Goal: Find contact information: Find contact information

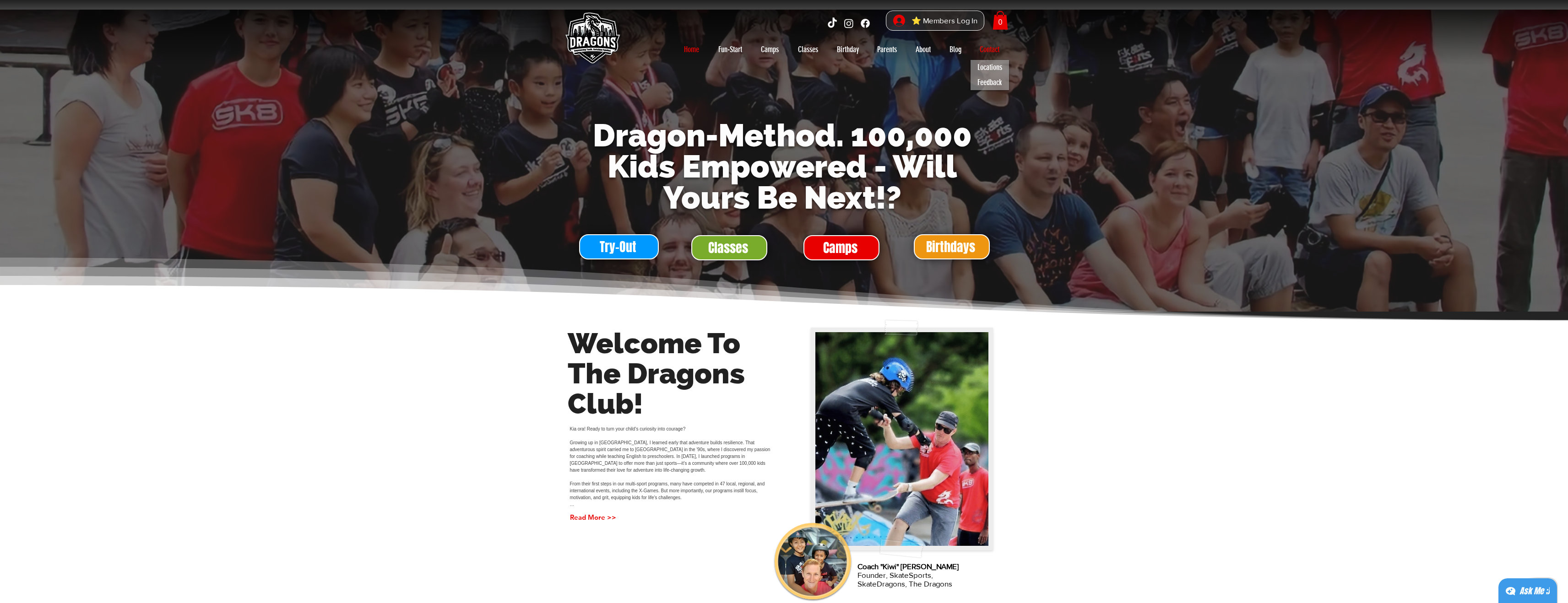
click at [986, 55] on p "Contact" at bounding box center [989, 49] width 29 height 14
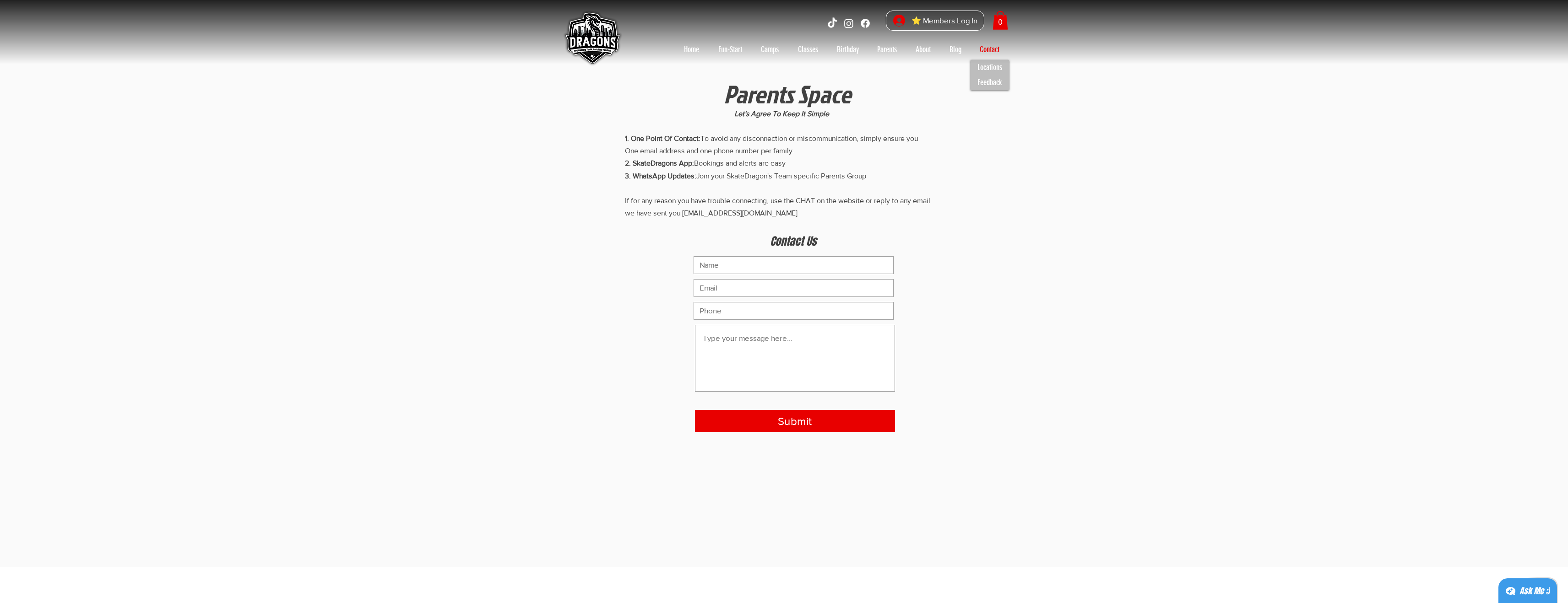
click at [986, 55] on p "Contact" at bounding box center [989, 49] width 29 height 14
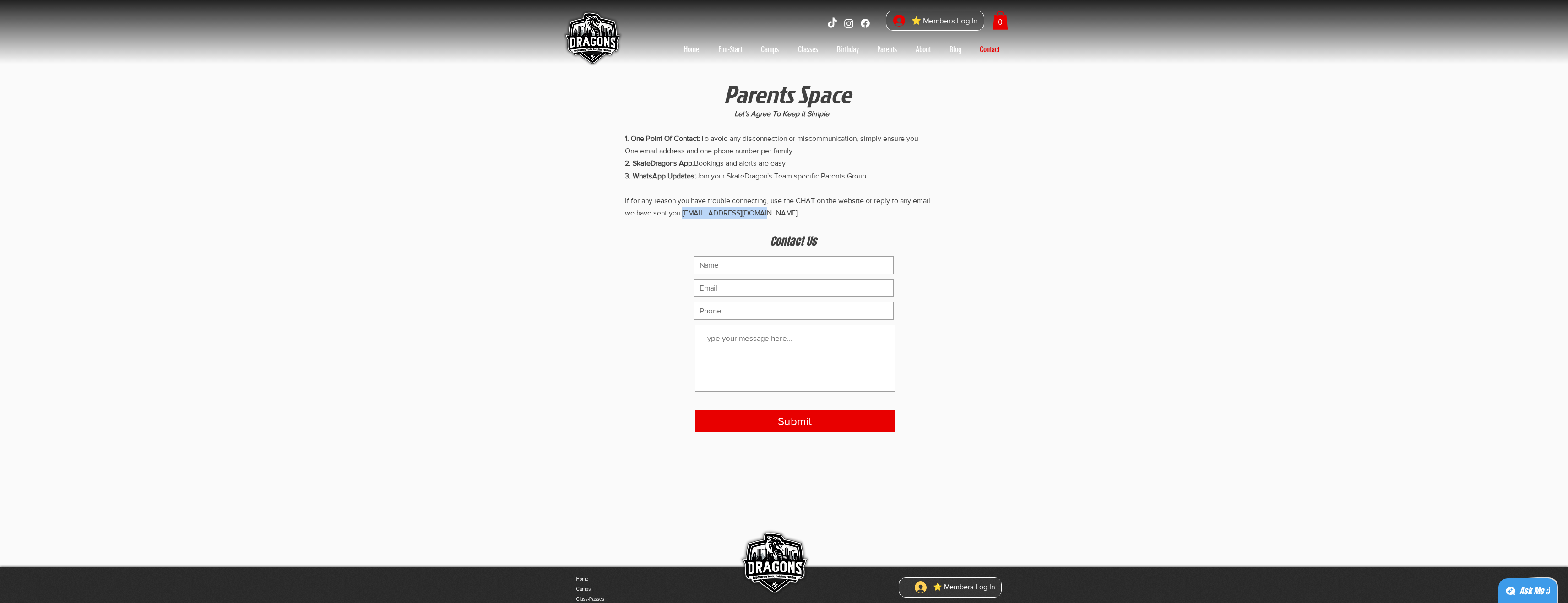
drag, startPoint x: 682, startPoint y: 213, endPoint x: 779, endPoint y: 219, distance: 97.2
click at [779, 219] on div "Let's Agree To Keep It Simple 1. One Point Of Contact: To avoid any disconnecti…" at bounding box center [784, 292] width 1568 height 549
copy span "[EMAIL_ADDRESS][DOMAIN_NAME]"
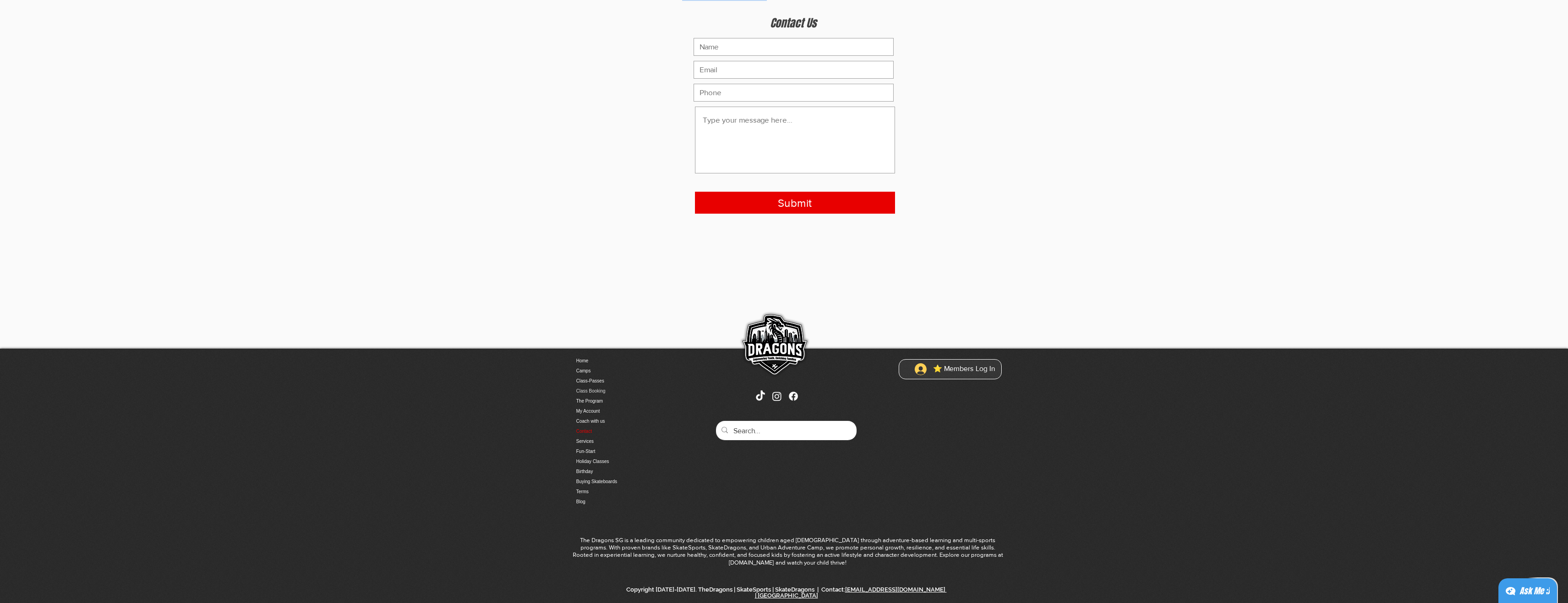
click at [605, 388] on link "Class Booking" at bounding box center [624, 391] width 96 height 10
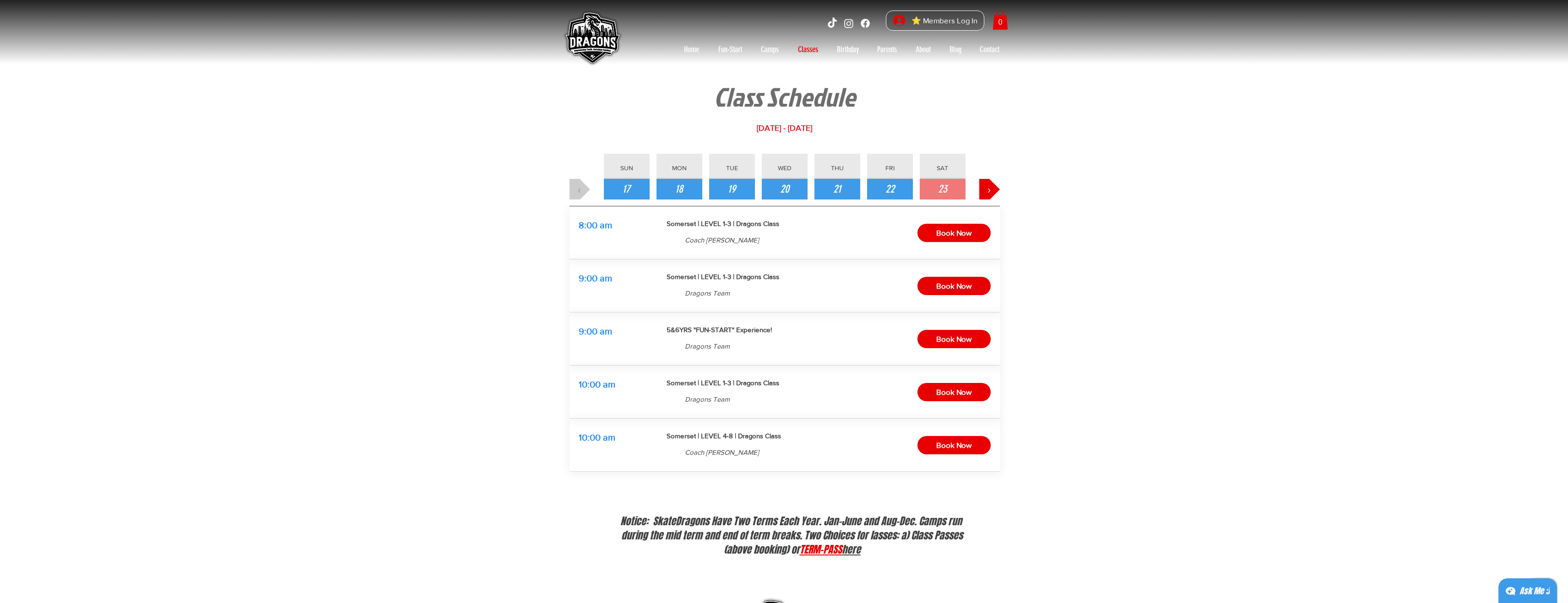
click at [728, 223] on span "Somerset | LEVEL 1-3 | Dragons Class" at bounding box center [723, 223] width 113 height 8
click at [991, 46] on p "Contact" at bounding box center [989, 49] width 29 height 14
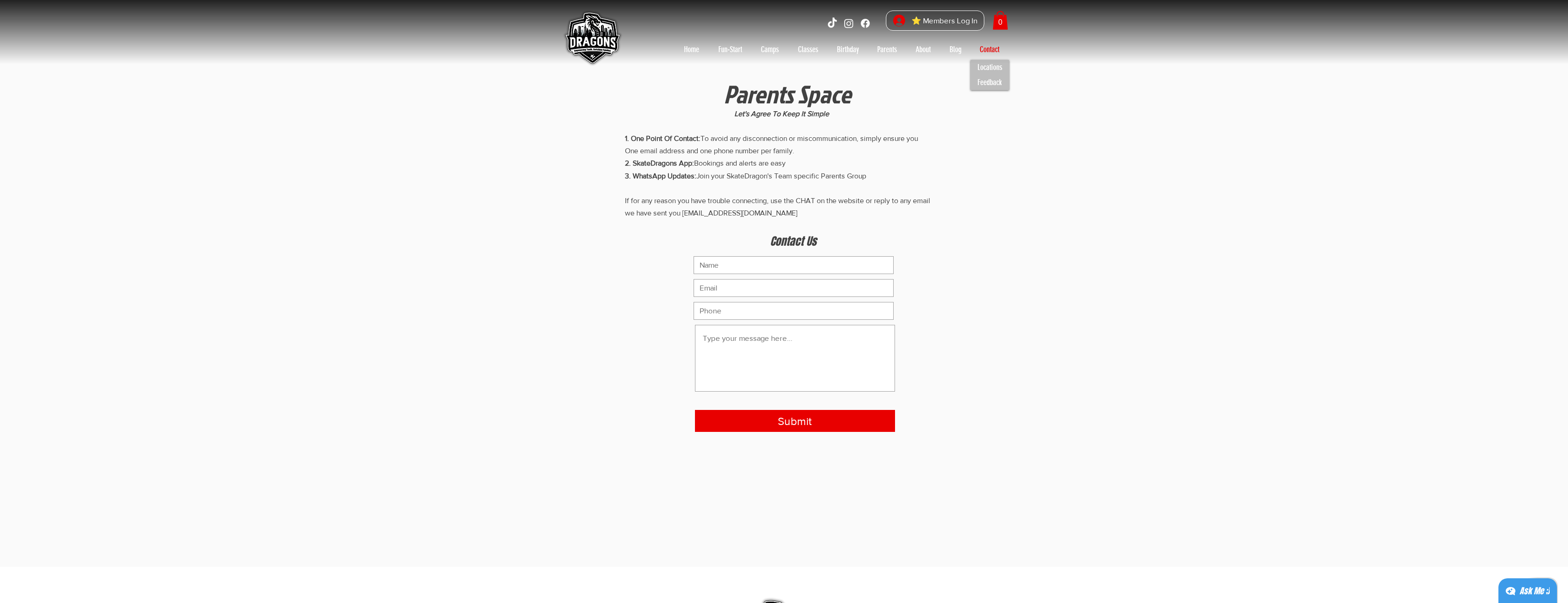
click at [991, 48] on p "Contact" at bounding box center [989, 49] width 29 height 14
